Goal: Task Accomplishment & Management: Use online tool/utility

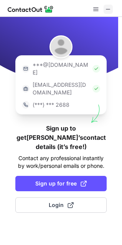
click at [109, 7] on span at bounding box center [108, 9] width 6 height 6
